Goal: Task Accomplishment & Management: Complete application form

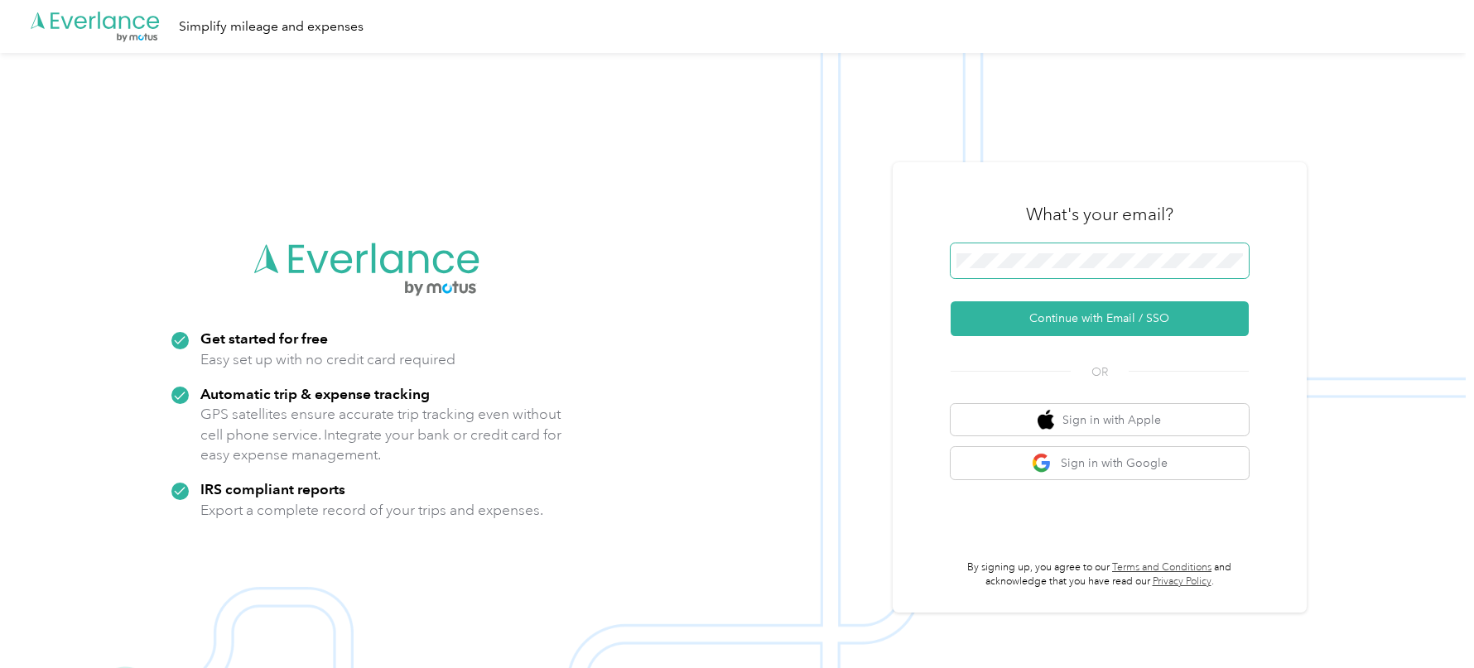
click at [1034, 252] on span at bounding box center [1100, 260] width 298 height 35
click at [951, 301] on button "Continue with Email / SSO" at bounding box center [1100, 318] width 298 height 35
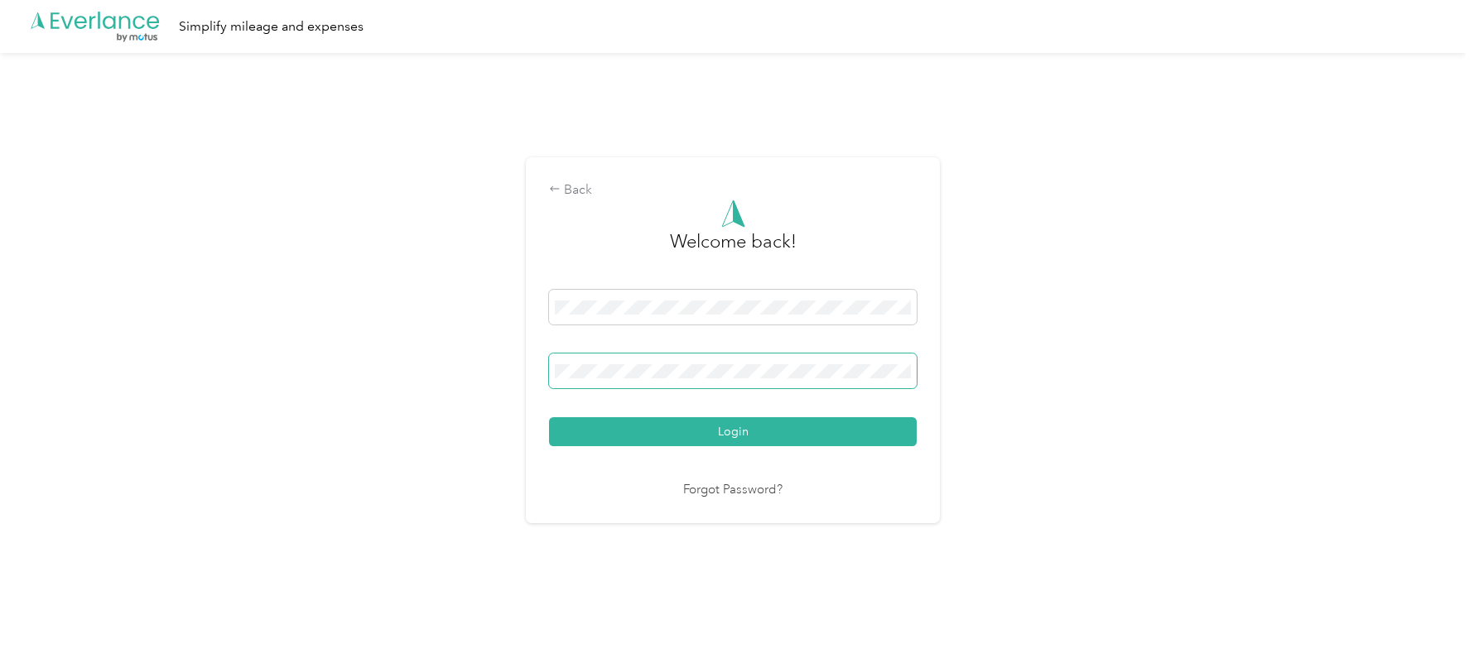
click at [549, 417] on button "Login" at bounding box center [733, 431] width 368 height 29
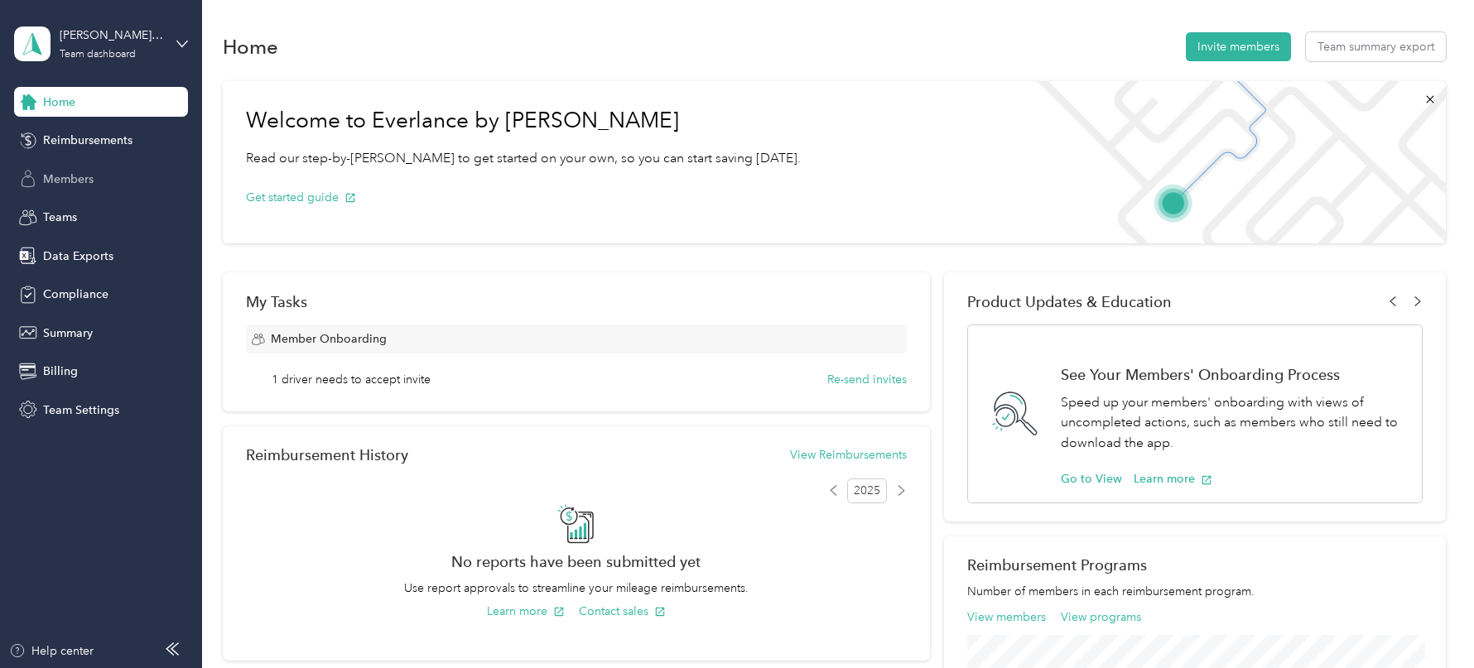
click at [77, 173] on span "Members" at bounding box center [68, 179] width 51 height 17
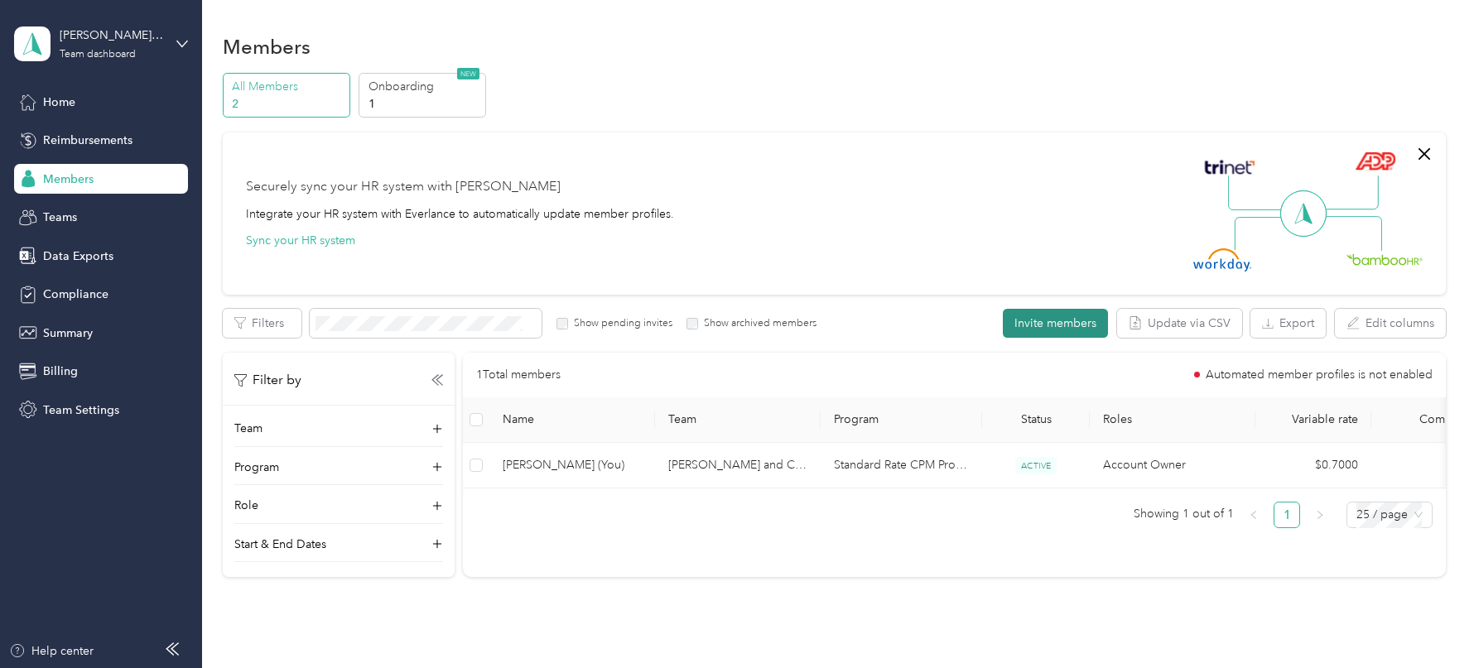
click at [1052, 330] on button "Invite members" at bounding box center [1055, 323] width 105 height 29
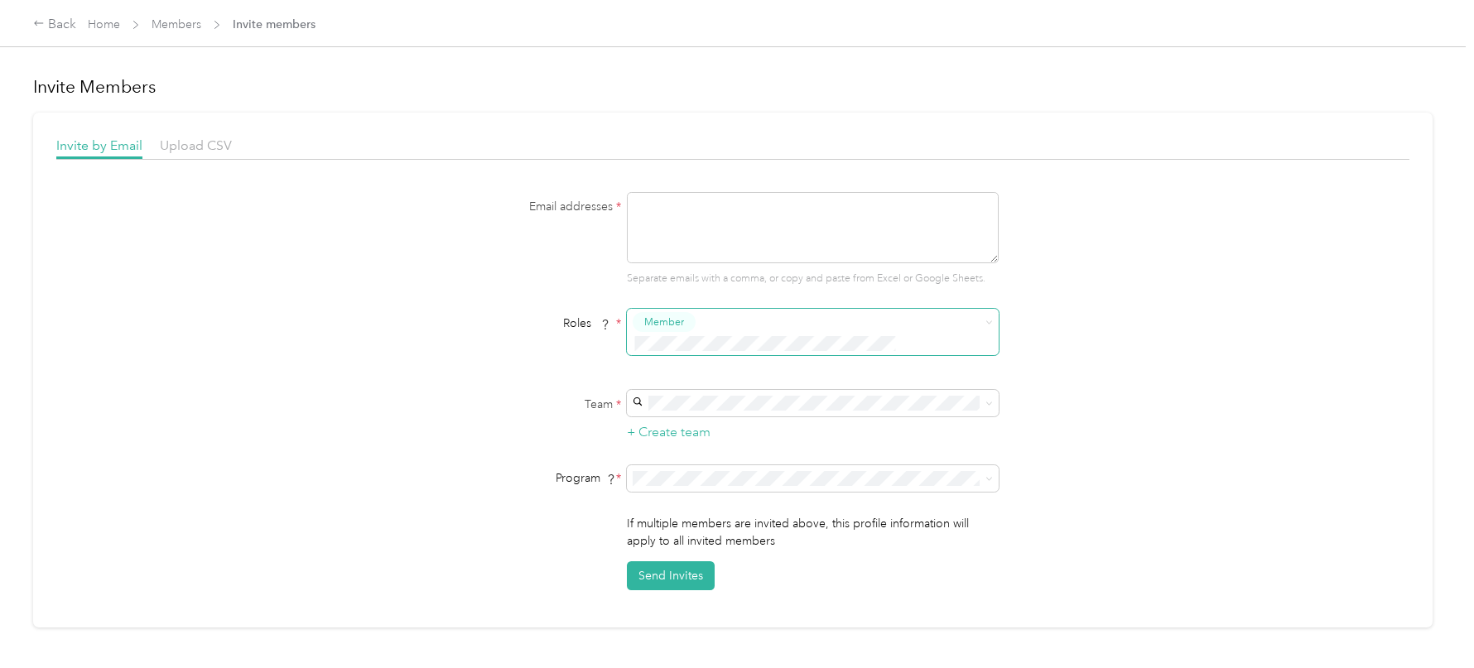
scroll to position [262, 0]
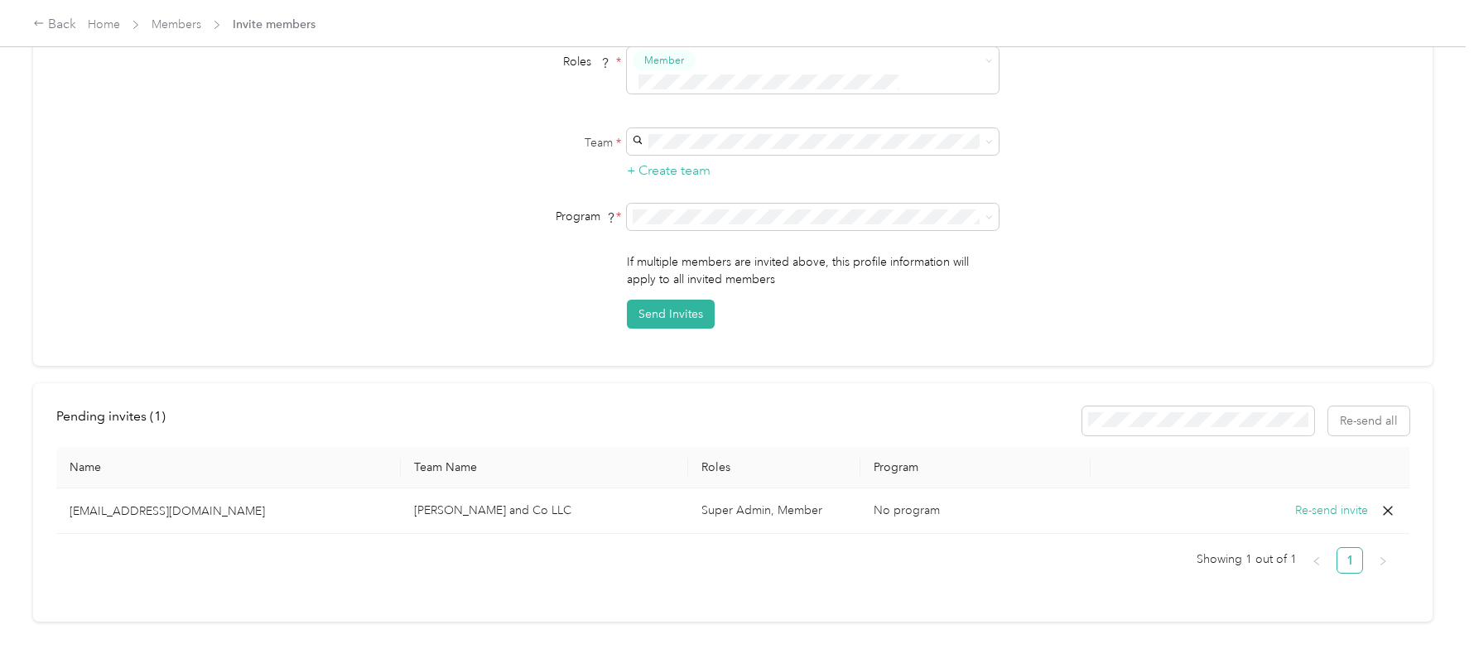
click at [79, 503] on p "[EMAIL_ADDRESS][DOMAIN_NAME]" at bounding box center [229, 511] width 318 height 17
drag, startPoint x: 75, startPoint y: 493, endPoint x: 240, endPoint y: 495, distance: 165.6
click at [240, 503] on p "[EMAIL_ADDRESS][DOMAIN_NAME]" at bounding box center [229, 511] width 318 height 17
click at [366, 512] on div "Name Team Name Roles Program [EMAIL_ADDRESS][DOMAIN_NAME] [PERSON_NAME] and Co …" at bounding box center [732, 510] width 1353 height 127
click at [749, 503] on span "Super Admin, Member" at bounding box center [761, 510] width 121 height 14
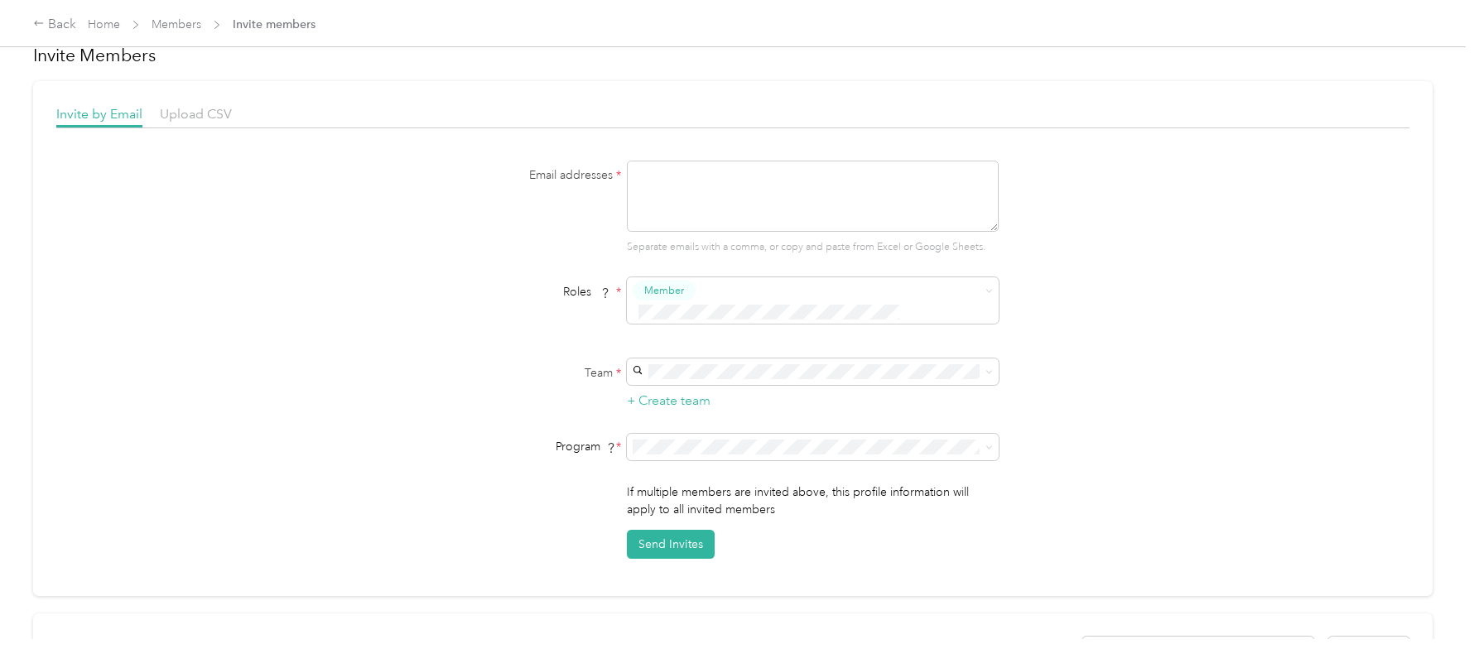
scroll to position [31, 0]
click at [721, 192] on textarea at bounding box center [813, 196] width 372 height 71
click at [555, 368] on div "Team * + Create team" at bounding box center [733, 385] width 638 height 52
click at [728, 362] on span at bounding box center [813, 372] width 372 height 26
click at [726, 359] on span at bounding box center [813, 372] width 372 height 26
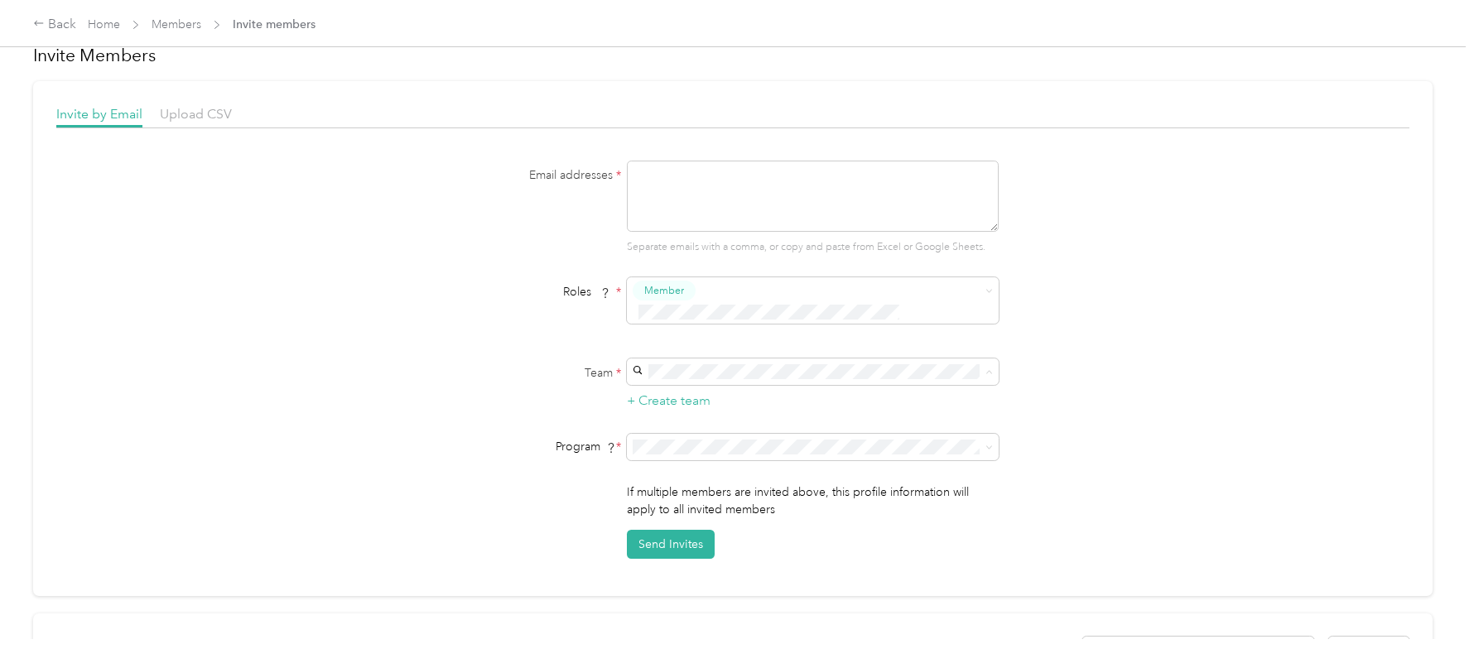
click at [845, 486] on p "If multiple members are invited above, this profile information will apply to a…" at bounding box center [813, 501] width 372 height 35
click at [733, 531] on li "No program" at bounding box center [817, 541] width 372 height 29
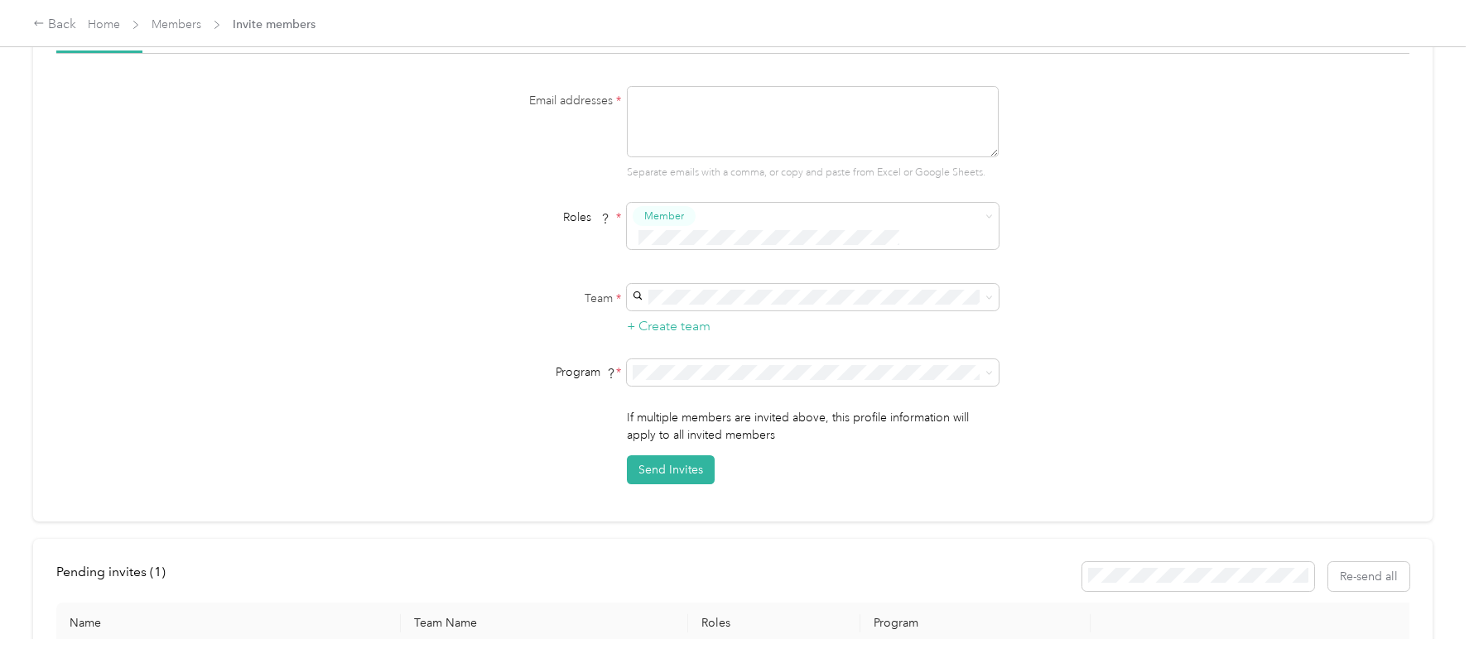
scroll to position [0, 0]
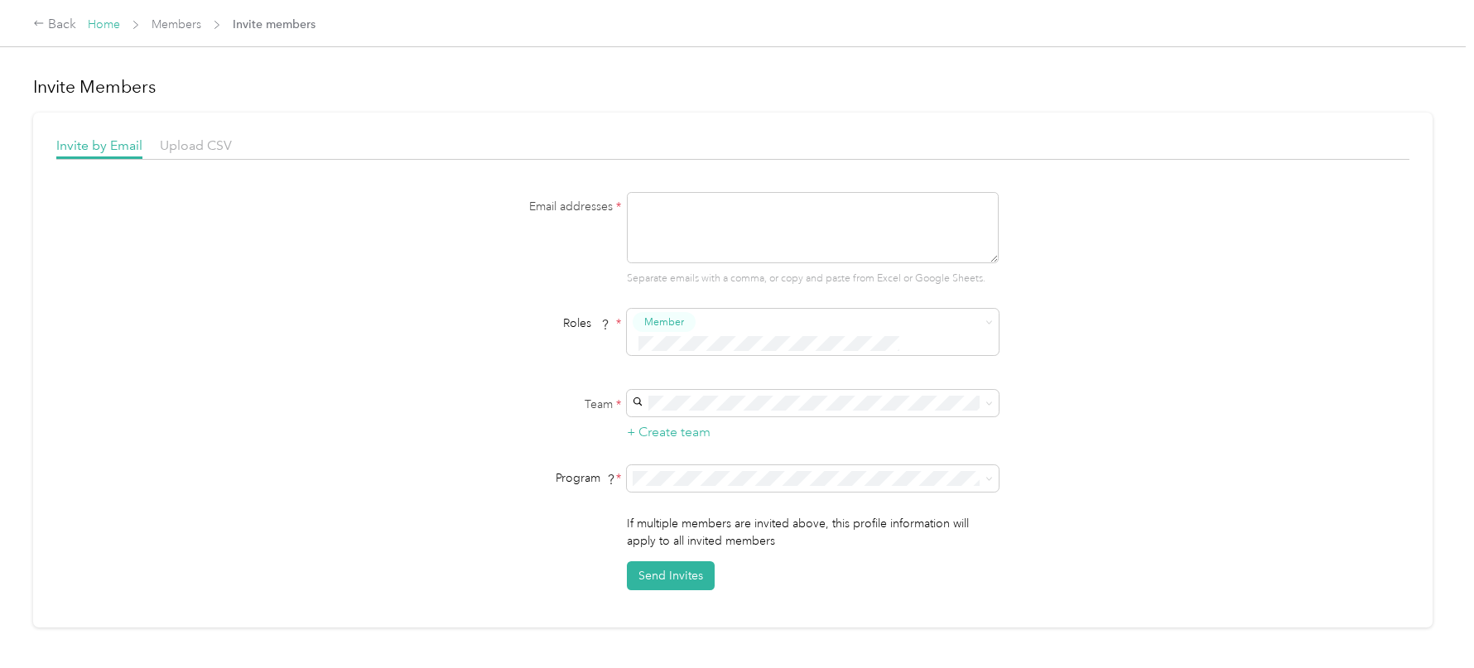
click at [109, 29] on link "Home" at bounding box center [104, 24] width 32 height 14
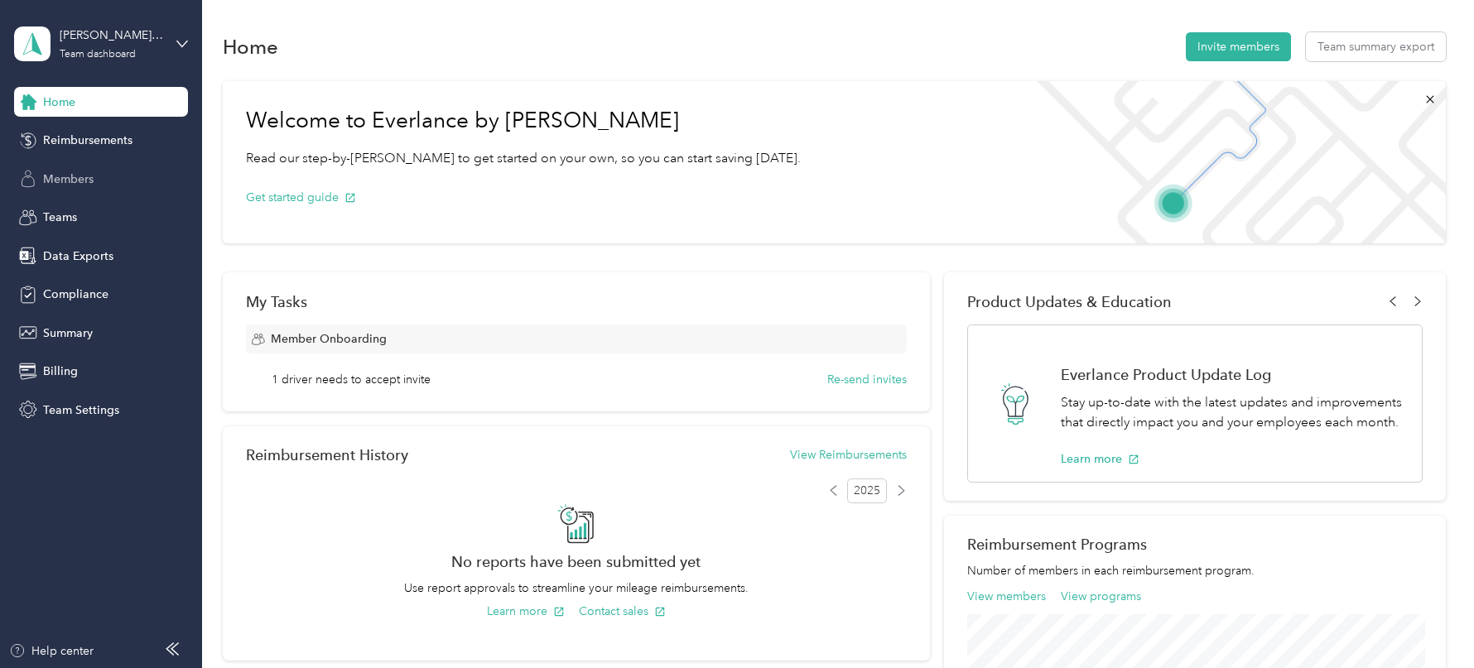
click at [83, 188] on div "Members" at bounding box center [101, 179] width 174 height 30
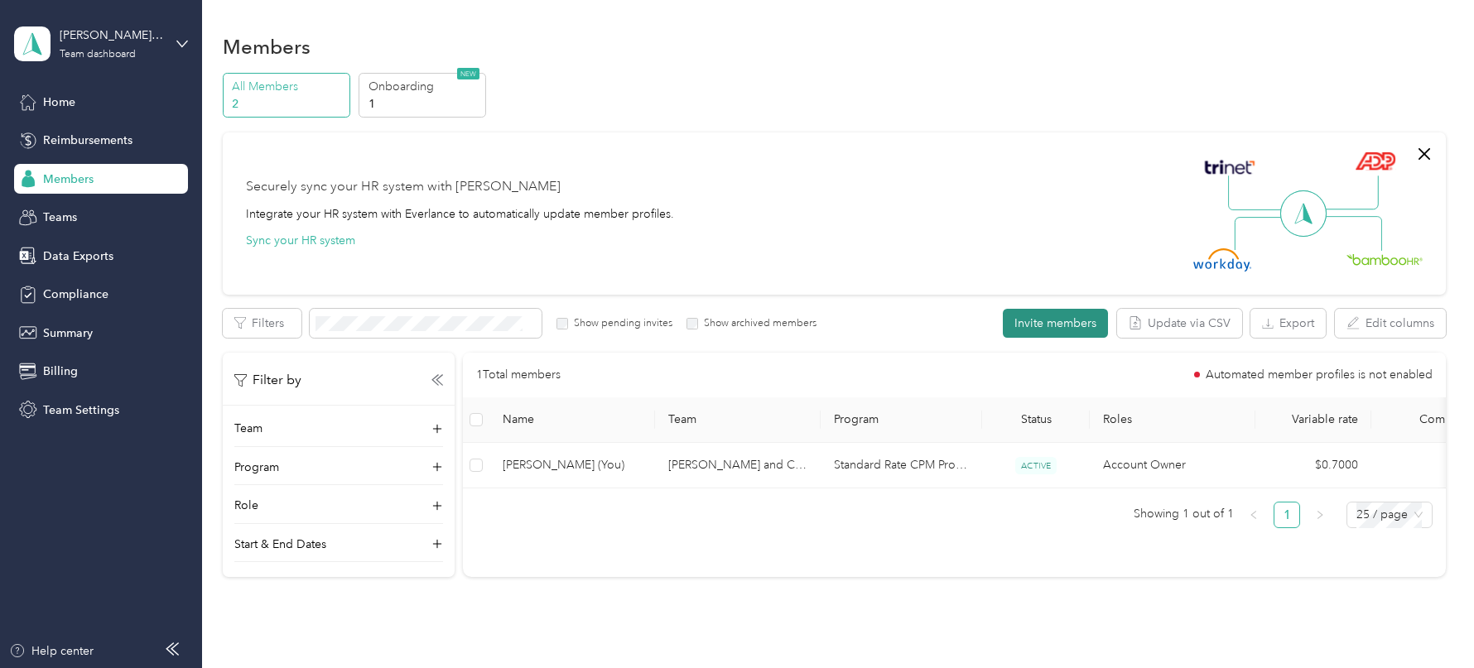
click at [1056, 316] on button "Invite members" at bounding box center [1055, 323] width 105 height 29
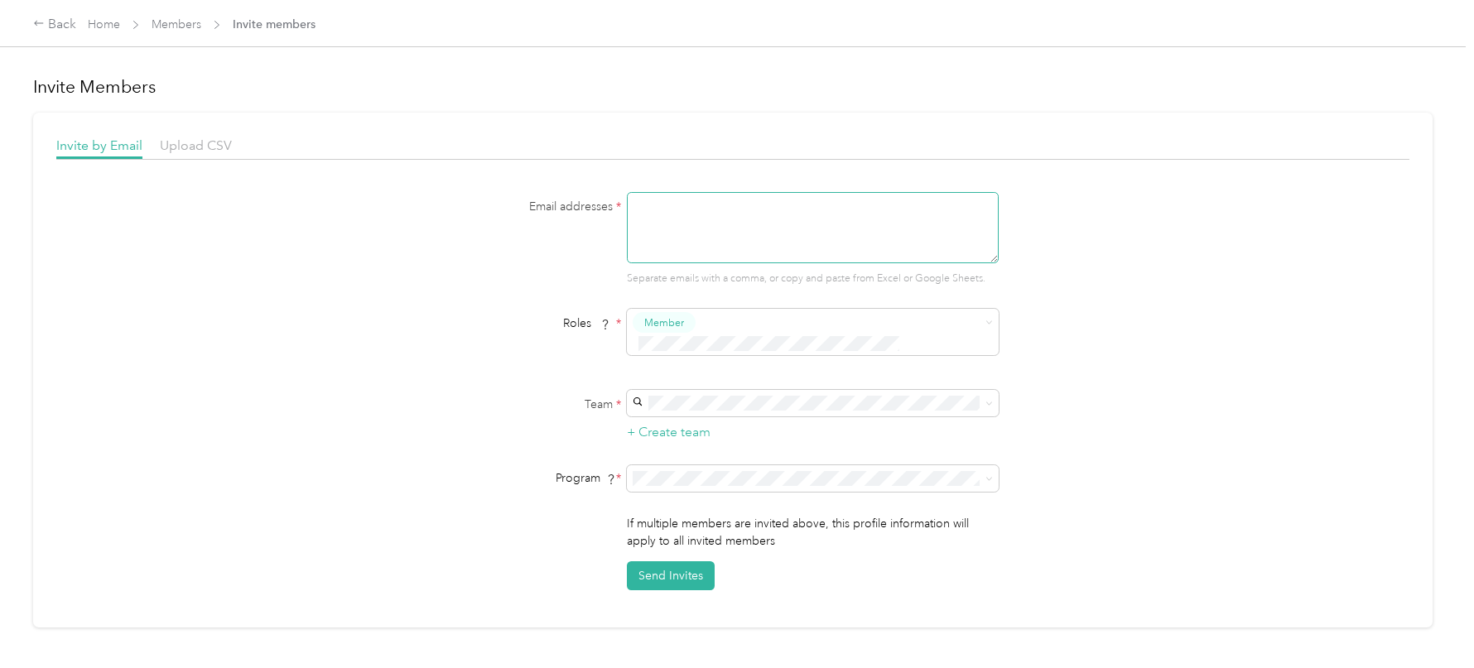
click at [721, 243] on textarea at bounding box center [813, 227] width 372 height 71
paste textarea "[PERSON_NAME][EMAIL_ADDRESS][DOMAIN_NAME]"
type textarea "[PERSON_NAME][EMAIL_ADDRESS][DOMAIN_NAME]"
click at [723, 339] on div "Member" at bounding box center [813, 338] width 372 height 58
click at [702, 335] on span at bounding box center [802, 343] width 339 height 17
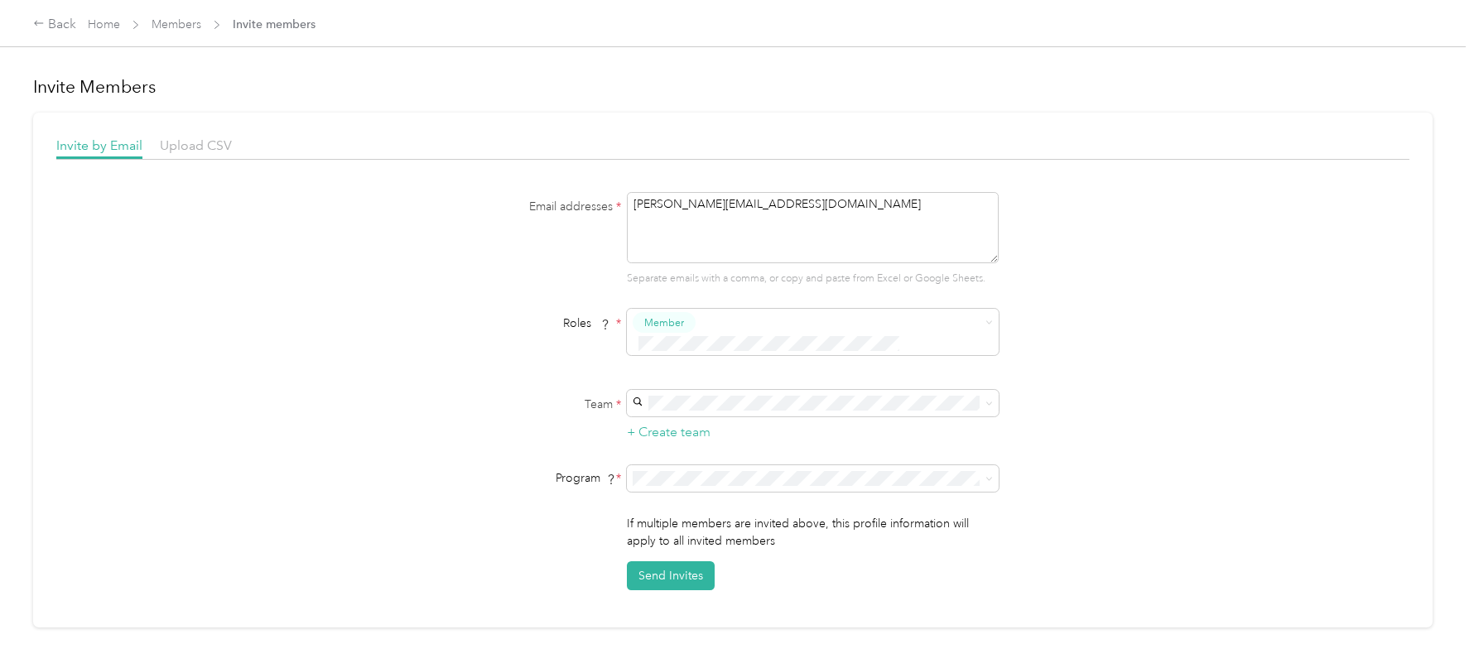
click at [673, 480] on span "Super Admin" at bounding box center [684, 478] width 61 height 15
click at [700, 419] on div "[PERSON_NAME] and Co LLC (Main organization) [PERSON_NAME]" at bounding box center [817, 421] width 349 height 38
click at [694, 575] on div "No program" at bounding box center [817, 573] width 349 height 17
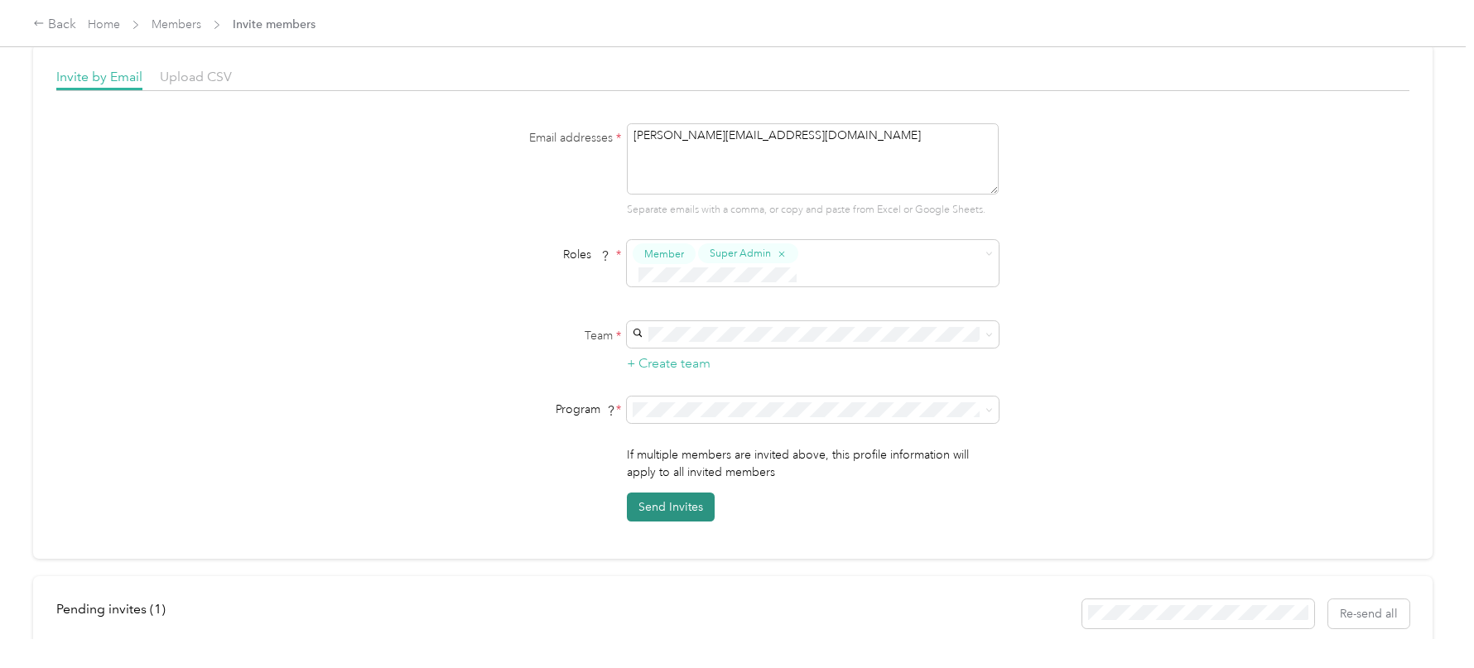
click at [678, 493] on button "Send Invites" at bounding box center [671, 507] width 88 height 29
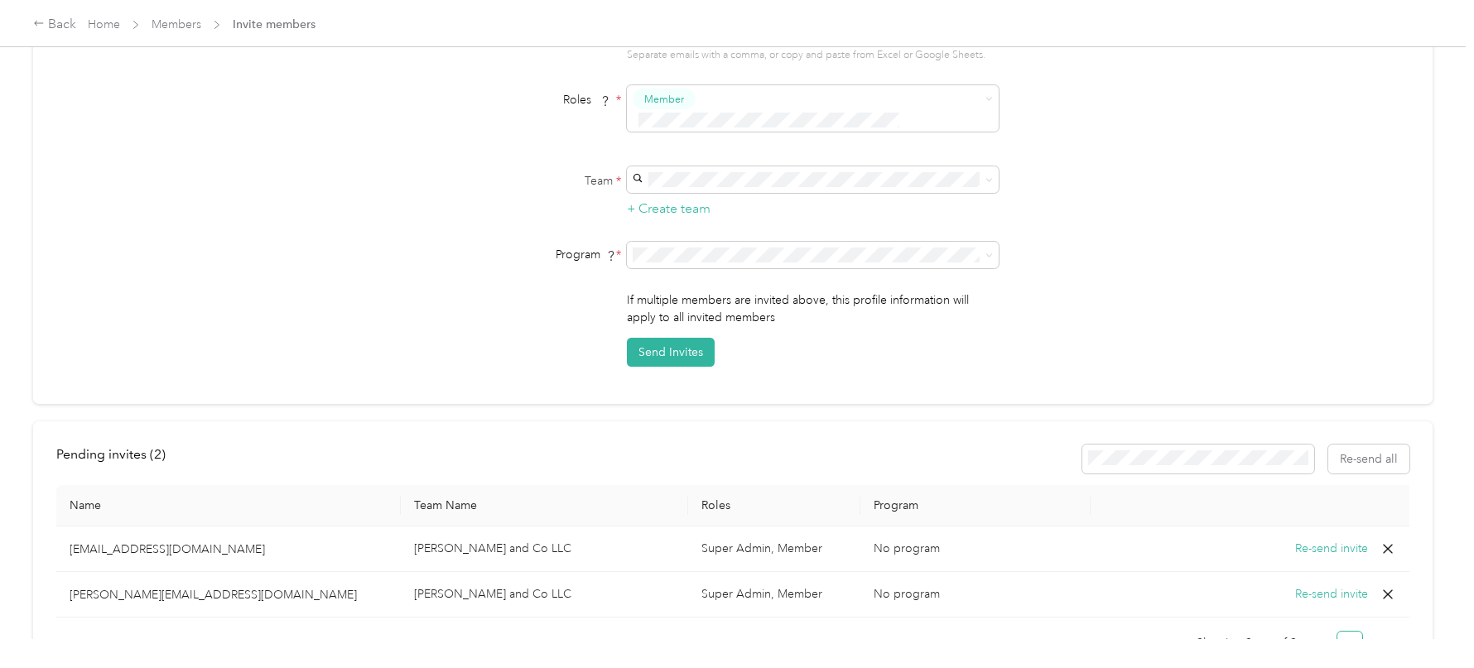
scroll to position [0, 0]
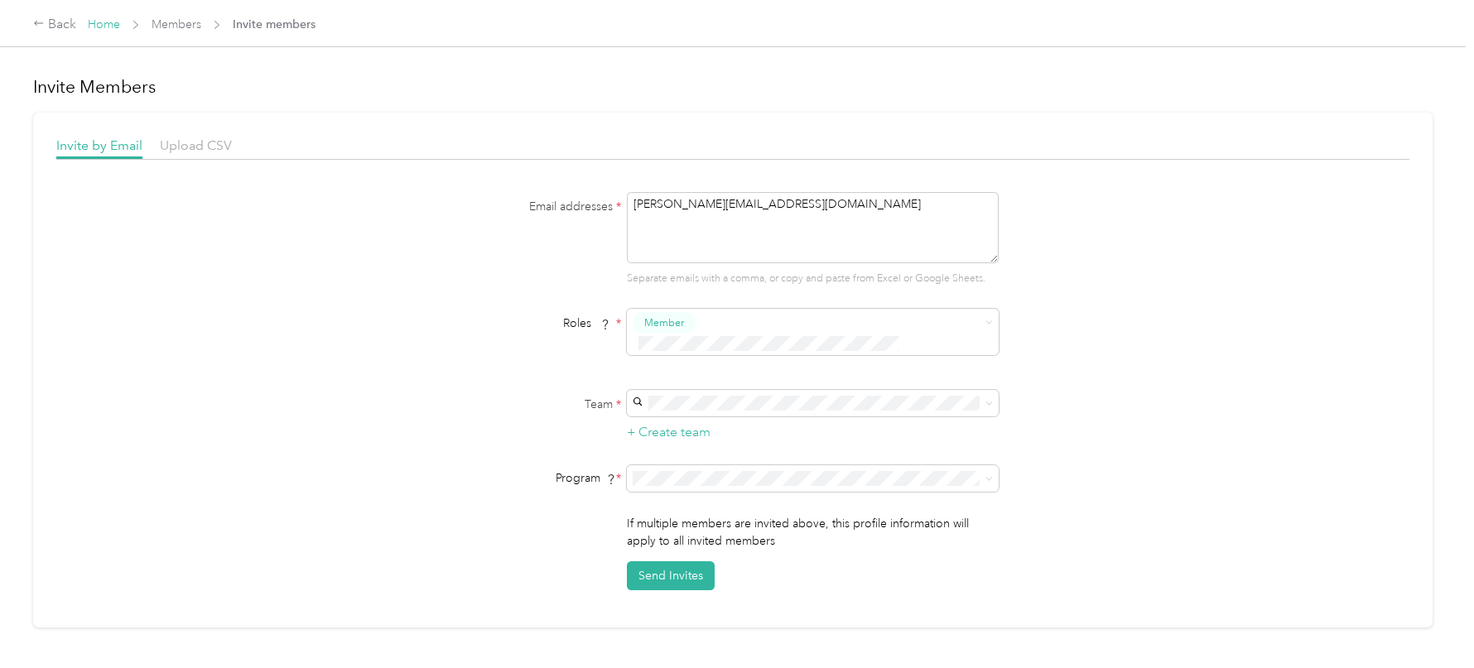
click at [112, 22] on link "Home" at bounding box center [104, 24] width 32 height 14
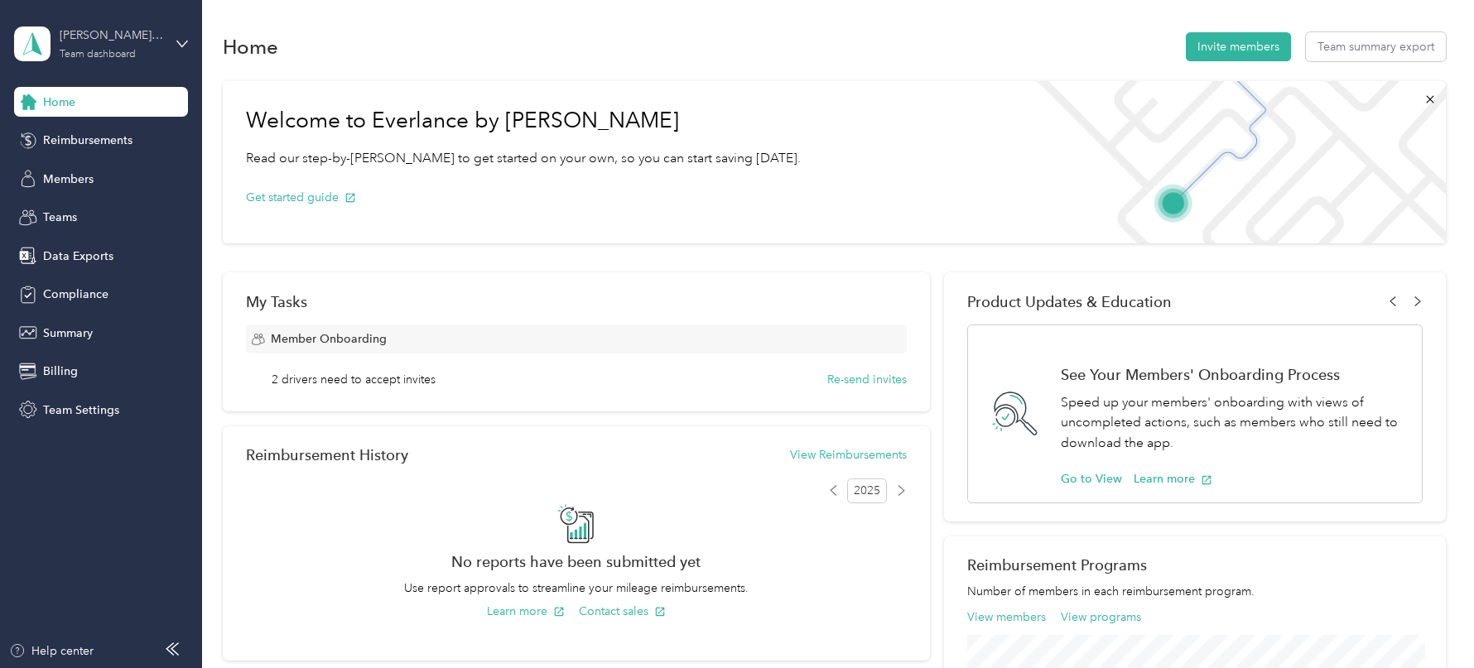
click at [118, 41] on div "[PERSON_NAME] and Co LLC" at bounding box center [112, 34] width 104 height 17
click at [64, 214] on div "Log out" at bounding box center [61, 211] width 64 height 17
